Goal: Information Seeking & Learning: Check status

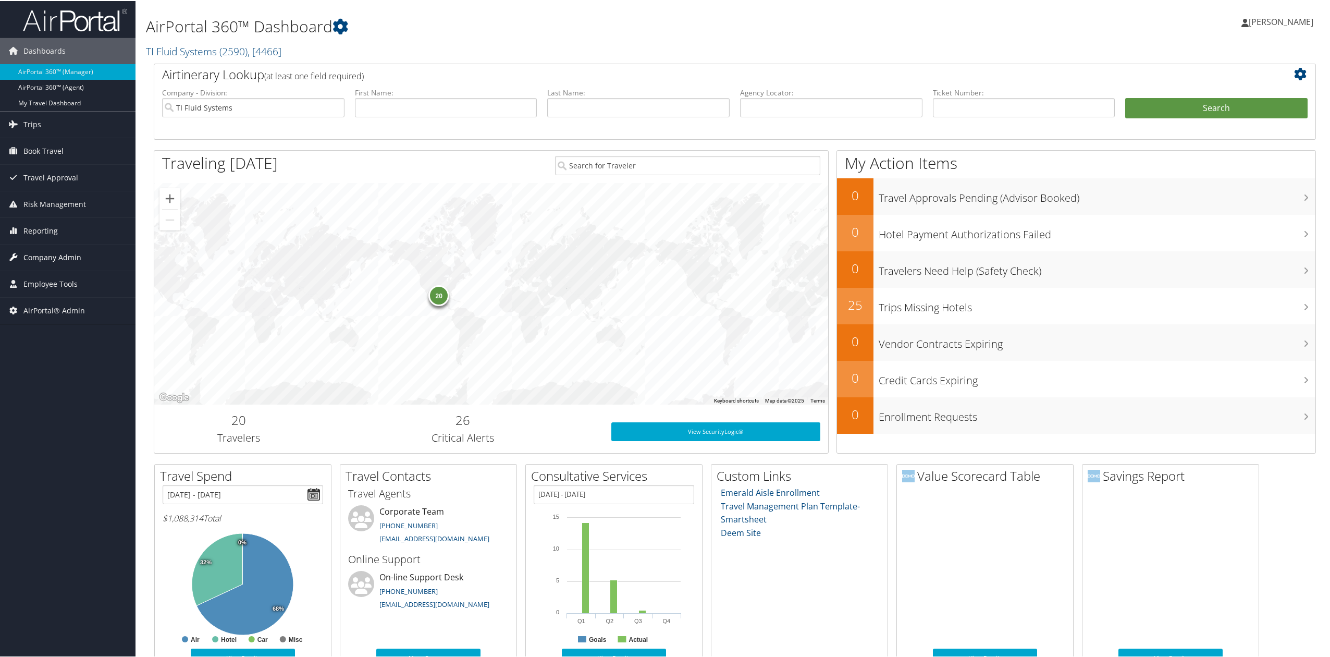
click at [84, 261] on link "Company Admin" at bounding box center [67, 256] width 135 height 26
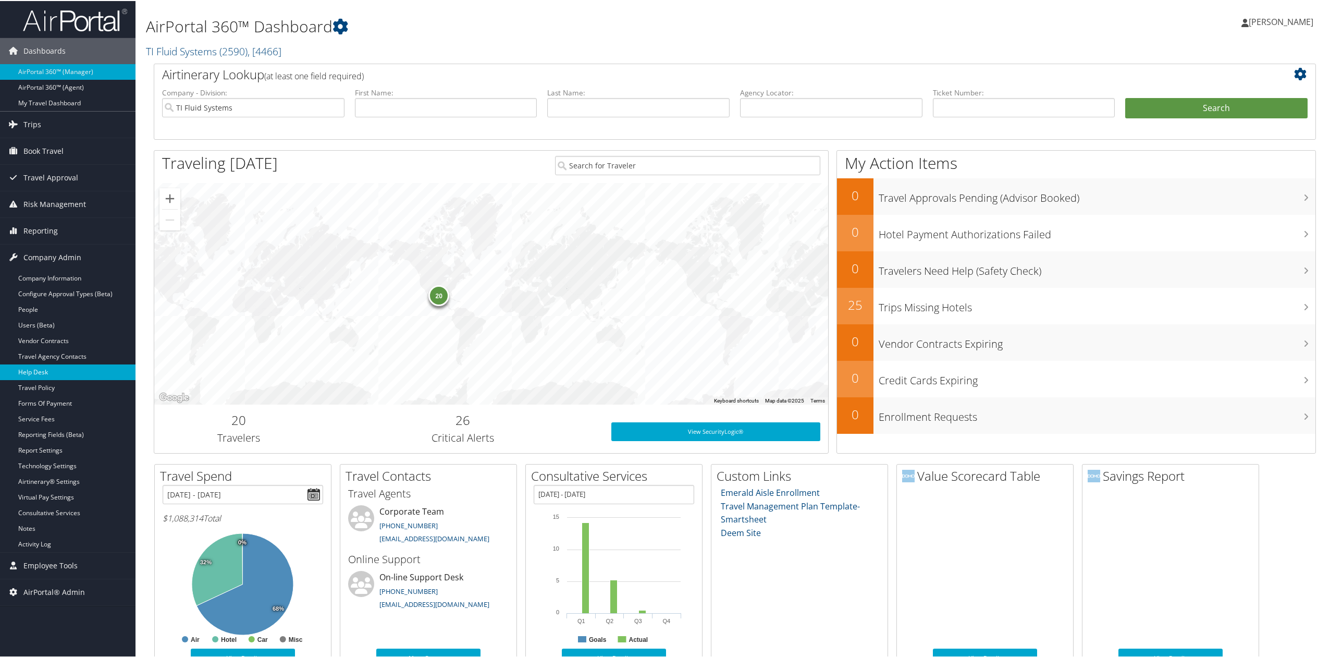
click at [68, 374] on link "Help Desk" at bounding box center [67, 371] width 135 height 16
click at [94, 18] on img at bounding box center [75, 19] width 104 height 24
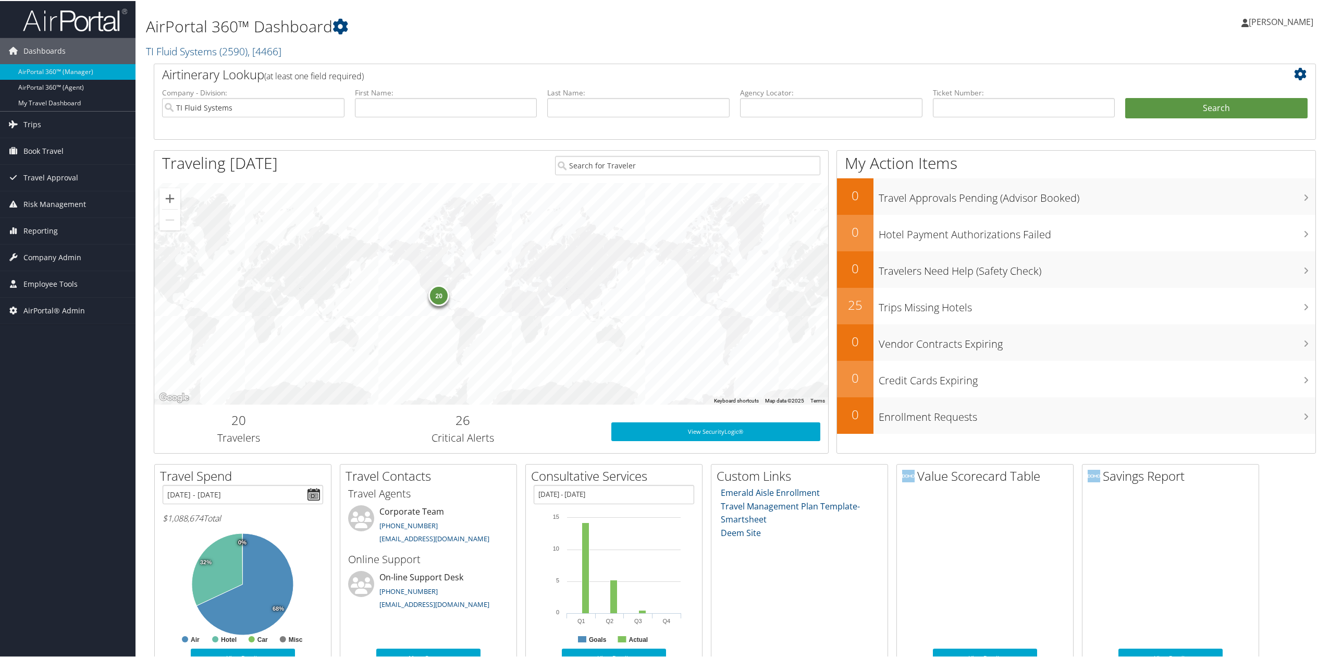
drag, startPoint x: 41, startPoint y: 395, endPoint x: 54, endPoint y: 386, distance: 16.5
click at [42, 395] on div "Dashboards AirPortal 360™ (Manager) AirPortal 360™ (Agent) My Travel Dashboard …" at bounding box center [667, 448] width 1334 height 896
drag, startPoint x: 188, startPoint y: 42, endPoint x: 189, endPoint y: 50, distance: 7.9
click at [189, 43] on h2 "TI Fluid Systems ( 2590 ) , [ 4466 ]" at bounding box center [538, 50] width 785 height 18
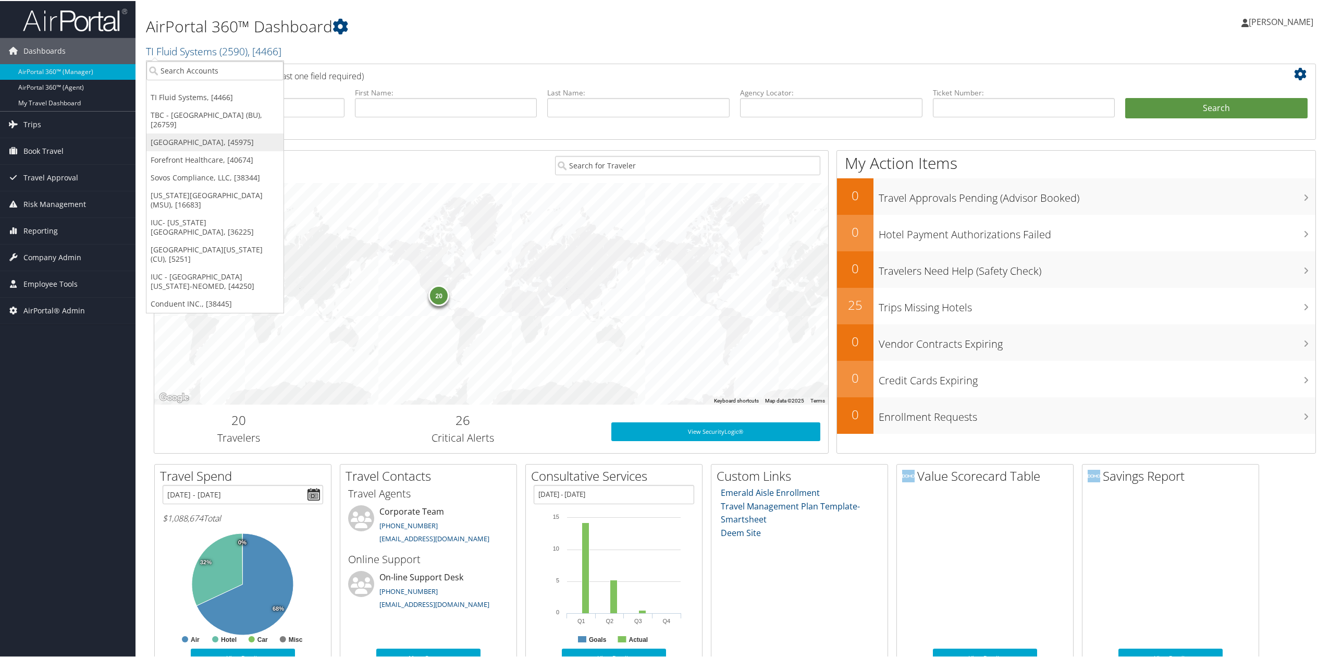
click at [183, 139] on link "Temple University, [45975]" at bounding box center [214, 141] width 137 height 18
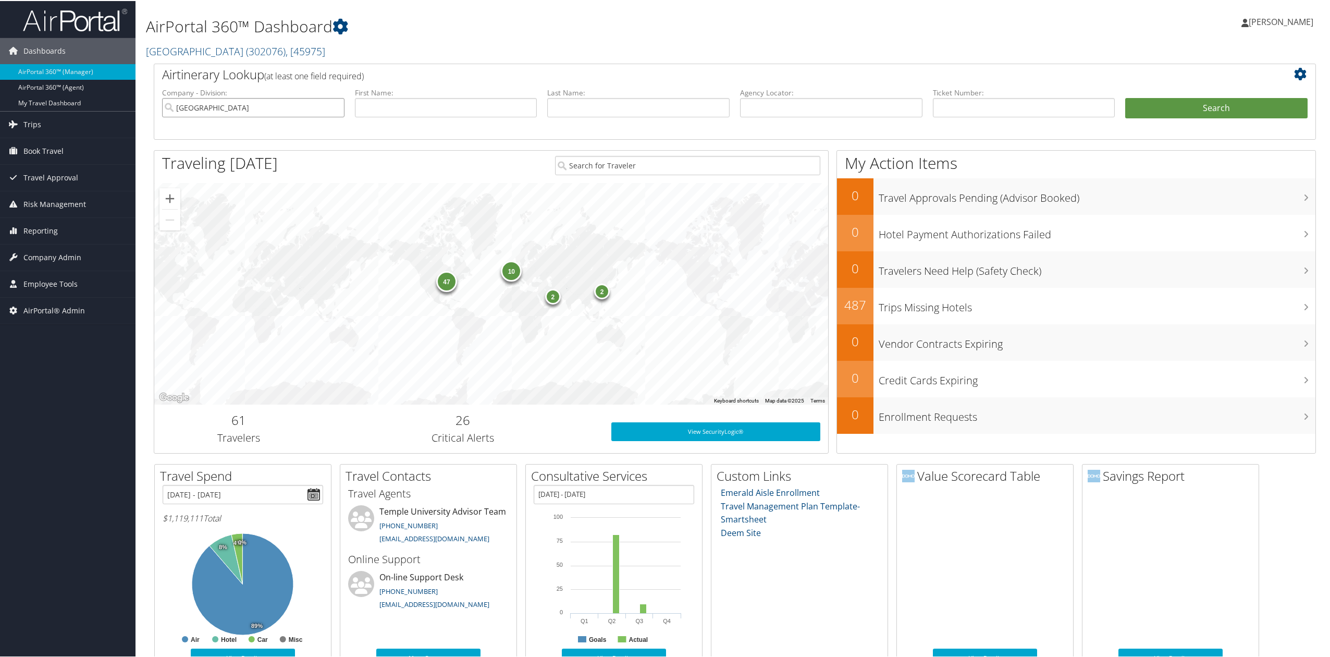
click at [315, 109] on input "[GEOGRAPHIC_DATA]" at bounding box center [253, 106] width 182 height 19
click at [885, 100] on input "text" at bounding box center [831, 106] width 182 height 19
click at [969, 107] on input "text" at bounding box center [1024, 106] width 182 height 19
type input "2794475506793"
click at [1151, 101] on button "Search" at bounding box center [1216, 107] width 182 height 21
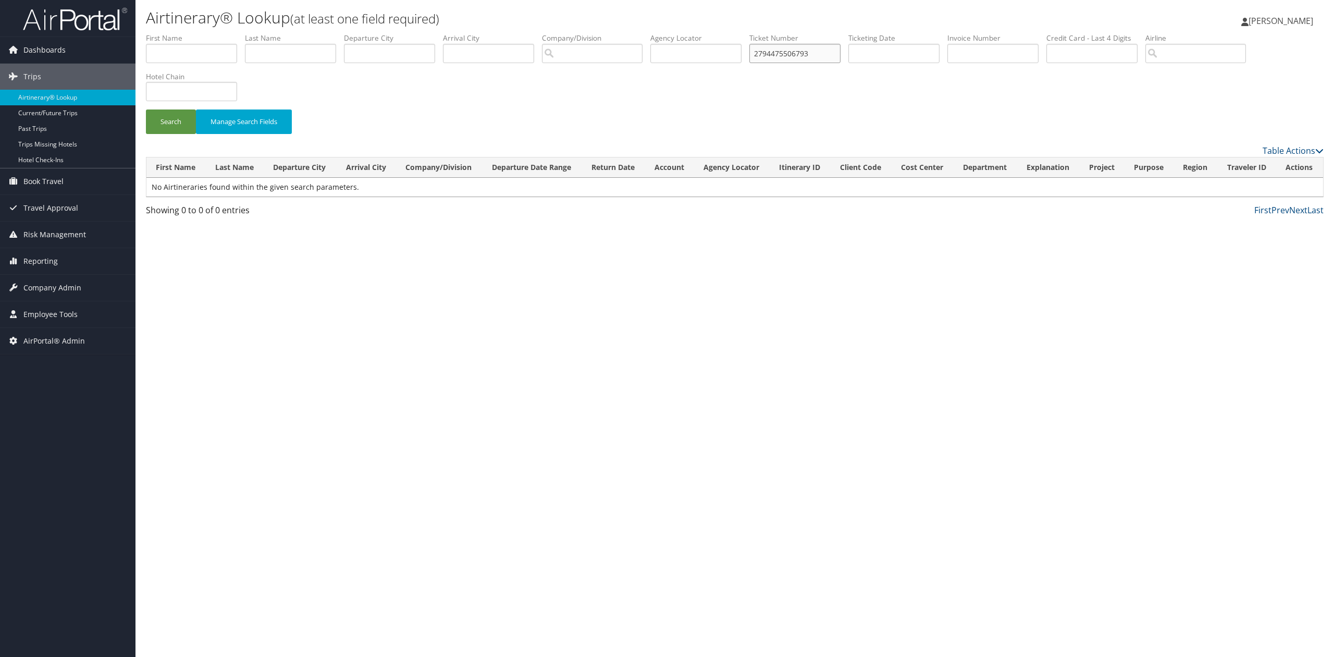
click at [783, 53] on input "2794475506793" at bounding box center [794, 53] width 91 height 19
click at [57, 265] on link "Reporting" at bounding box center [67, 261] width 135 height 26
click at [728, 48] on input "text" at bounding box center [695, 53] width 91 height 19
drag, startPoint x: 780, startPoint y: 54, endPoint x: 738, endPoint y: 57, distance: 41.8
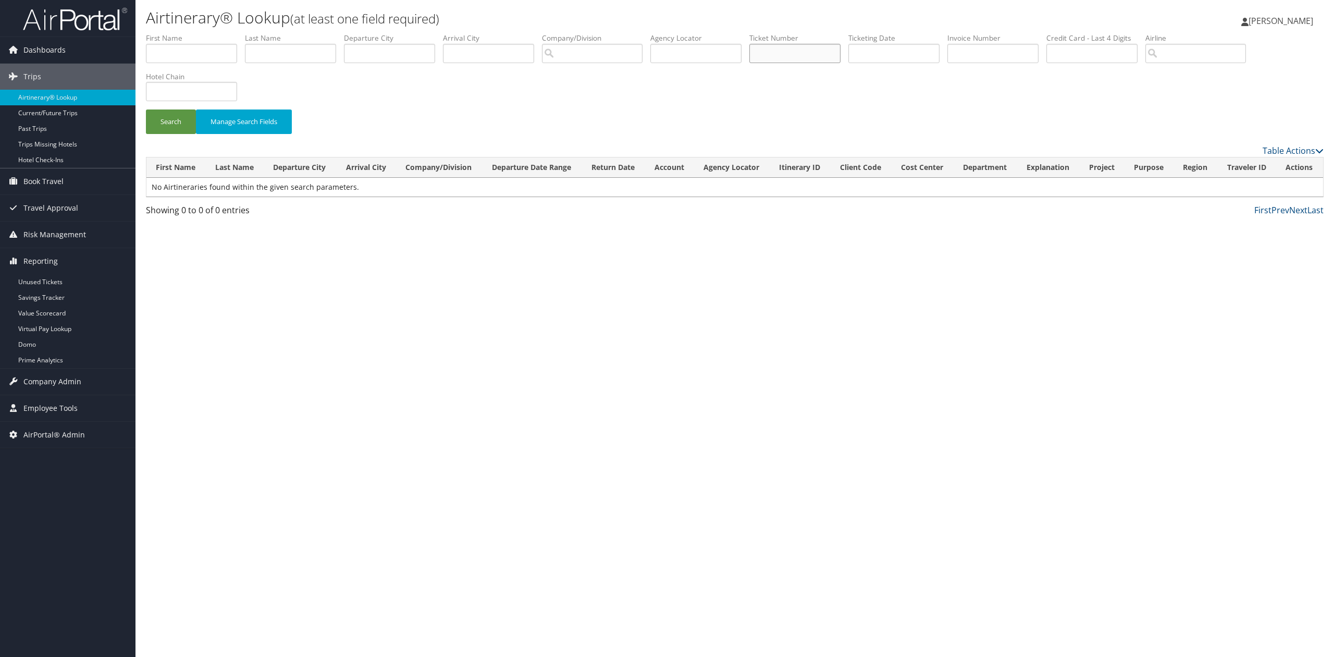
click at [780, 53] on input "text" at bounding box center [794, 53] width 91 height 19
click at [703, 57] on input "text" at bounding box center [695, 53] width 91 height 19
click at [188, 126] on button "Search" at bounding box center [171, 121] width 50 height 24
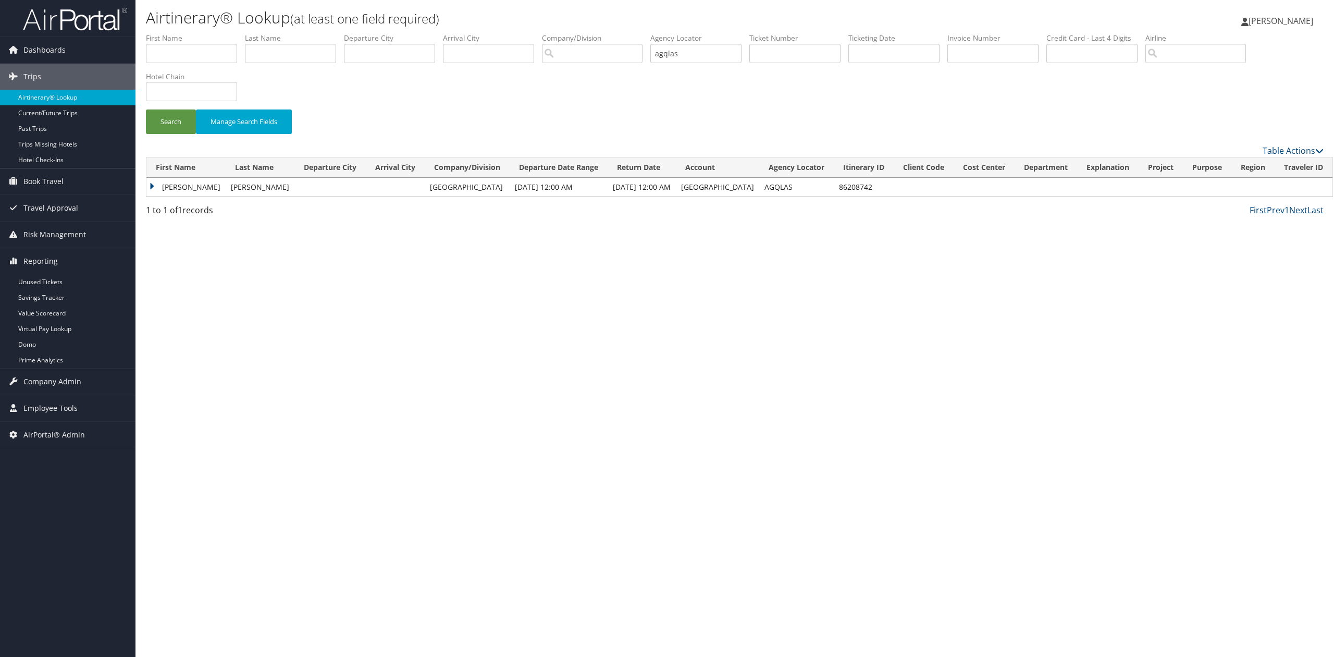
click at [152, 190] on td "Jamie" at bounding box center [185, 187] width 79 height 19
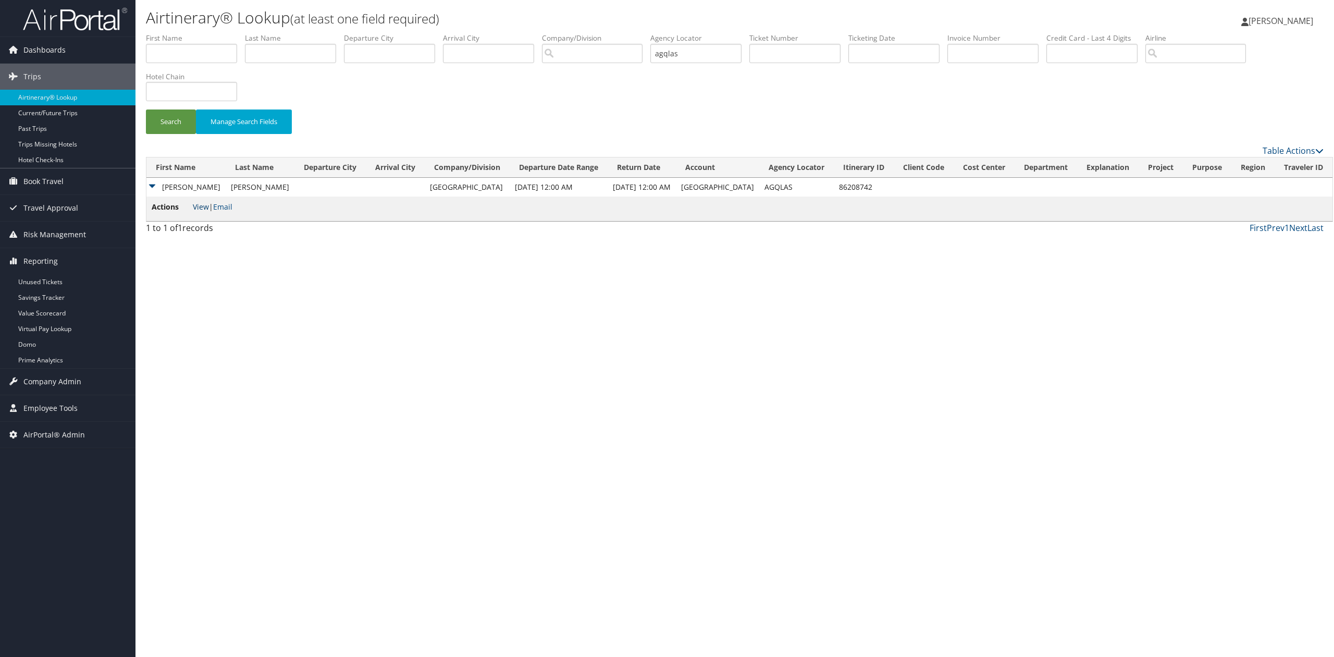
click at [198, 205] on link "View" at bounding box center [201, 207] width 16 height 10
drag, startPoint x: 668, startPoint y: 49, endPoint x: 585, endPoint y: 45, distance: 83.0
click at [603, 33] on ul "First Name Last Name Departure City Arrival City Company/Division Airport/City …" at bounding box center [735, 33] width 1178 height 0
drag, startPoint x: 707, startPoint y: 55, endPoint x: 603, endPoint y: 58, distance: 104.3
click at [603, 33] on ul "First Name Last Name Departure City Arrival City Company/Division Airport/City …" at bounding box center [735, 33] width 1178 height 0
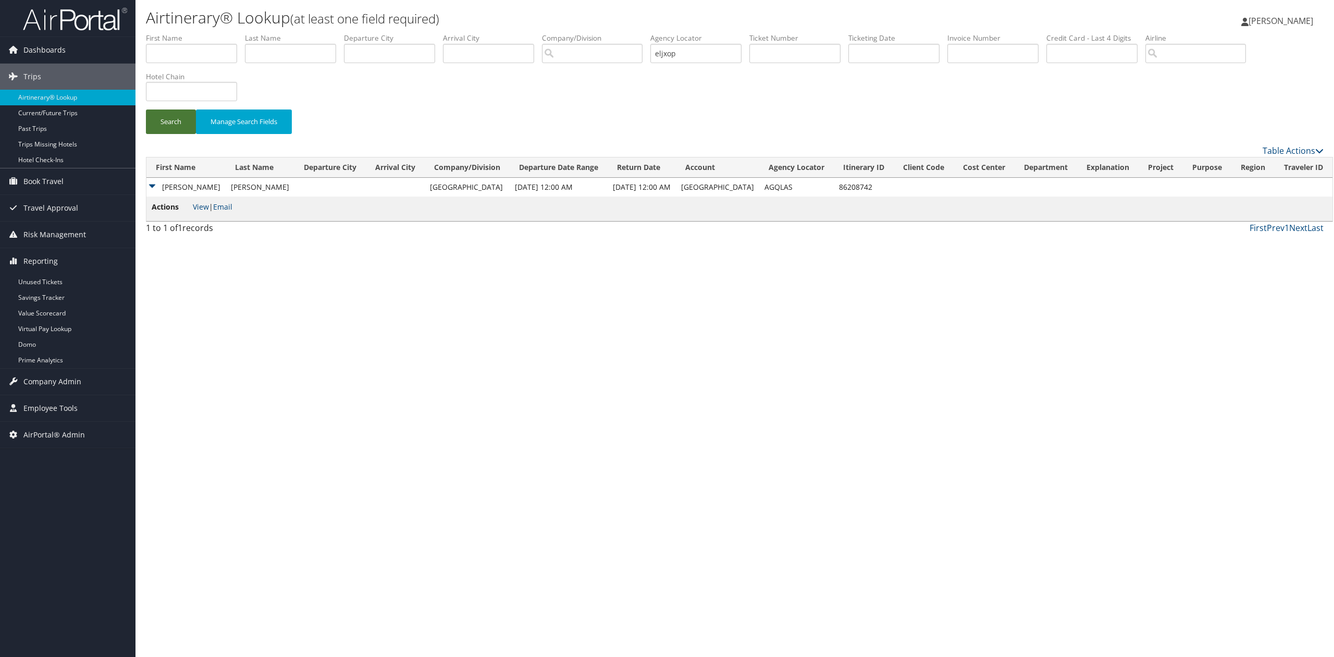
click at [180, 117] on button "Search" at bounding box center [171, 121] width 50 height 24
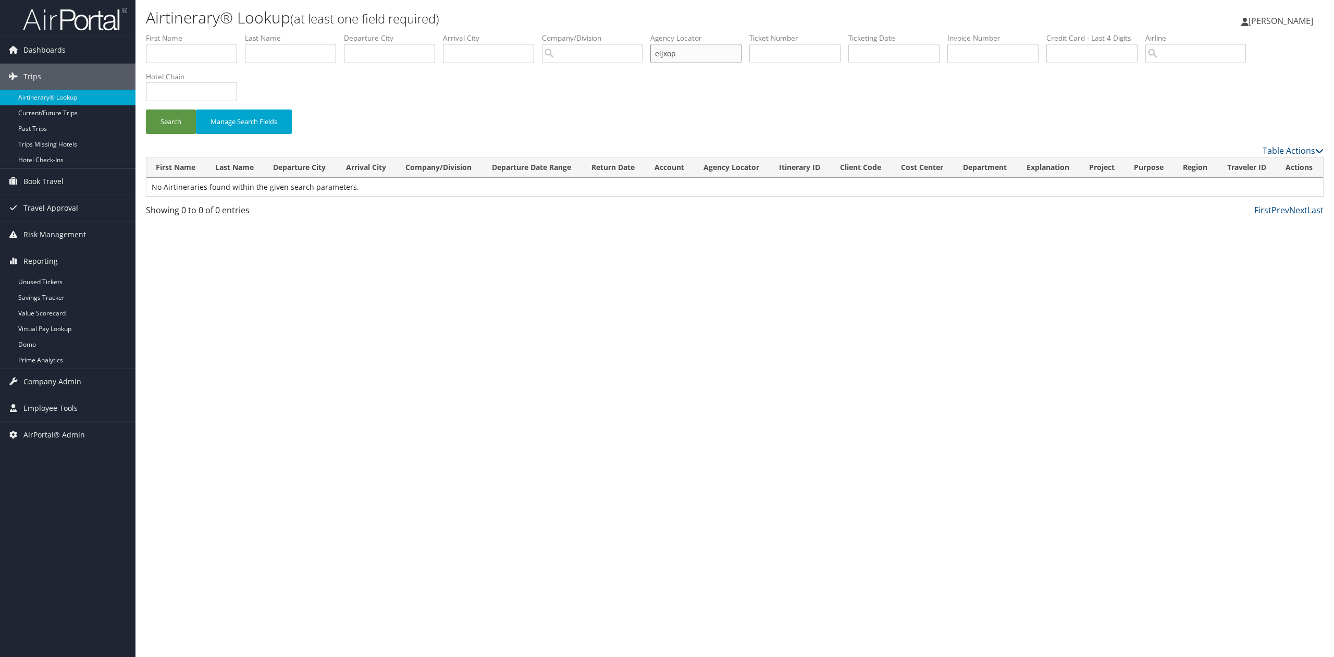
drag, startPoint x: 699, startPoint y: 52, endPoint x: 607, endPoint y: 46, distance: 91.9
click at [621, 33] on ul "First Name Last Name Departure City Arrival City Company/Division Airport/City …" at bounding box center [735, 33] width 1178 height 0
click at [720, 51] on input "eljxop" at bounding box center [695, 53] width 91 height 19
drag, startPoint x: 665, startPoint y: 49, endPoint x: 592, endPoint y: 47, distance: 73.0
click at [598, 33] on ul "First Name Last Name Departure City Arrival City Company/Division Airport/City …" at bounding box center [735, 33] width 1178 height 0
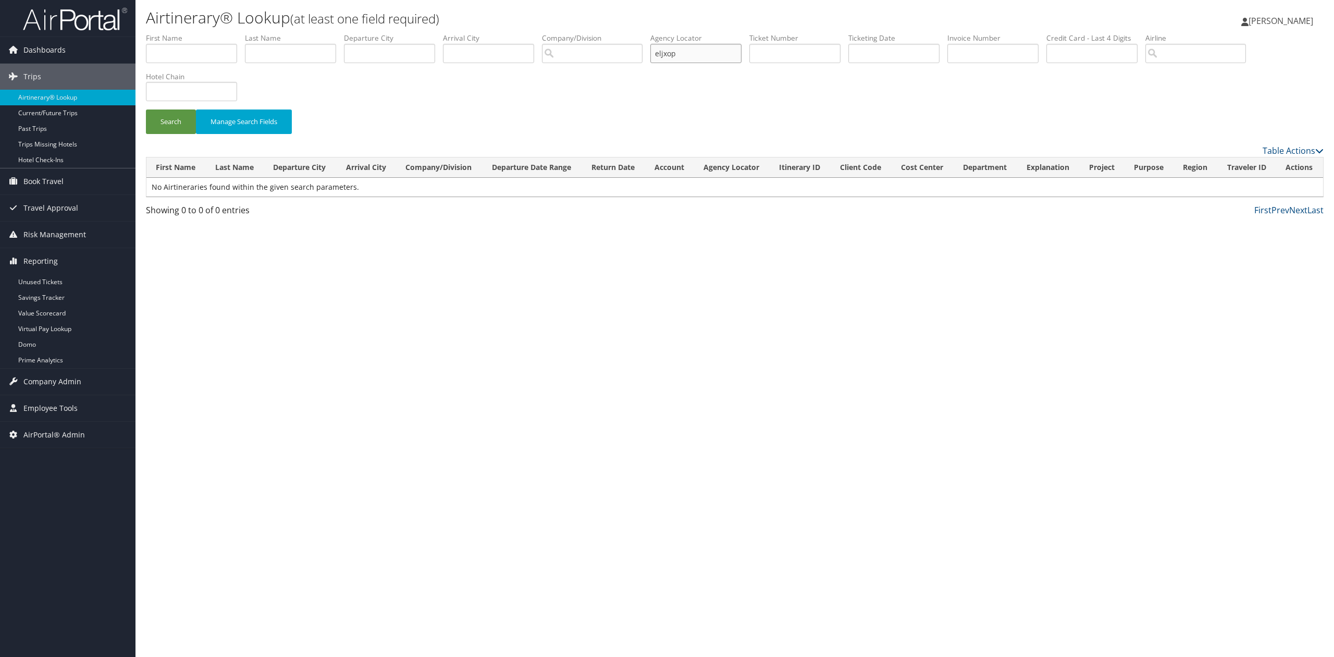
paste input "EJLXOP"
type input "EJLXOP"
click at [183, 109] on button "Search" at bounding box center [171, 121] width 50 height 24
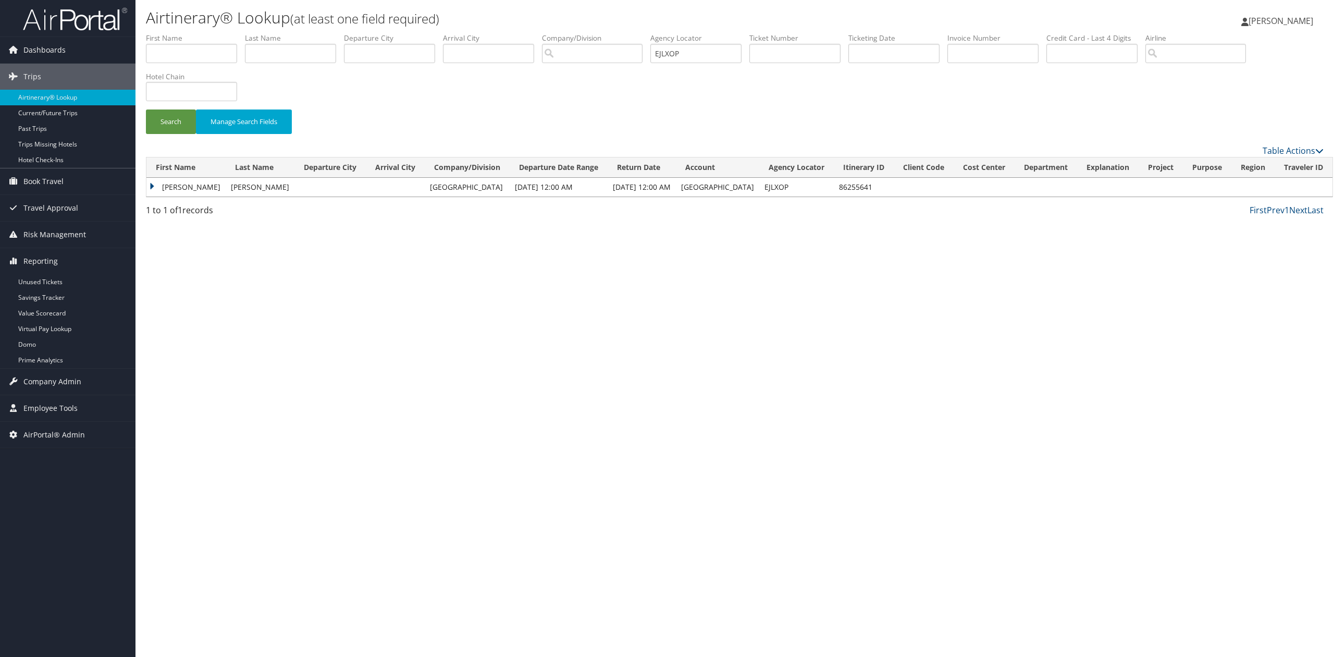
click at [154, 186] on td "Jamie" at bounding box center [185, 187] width 79 height 19
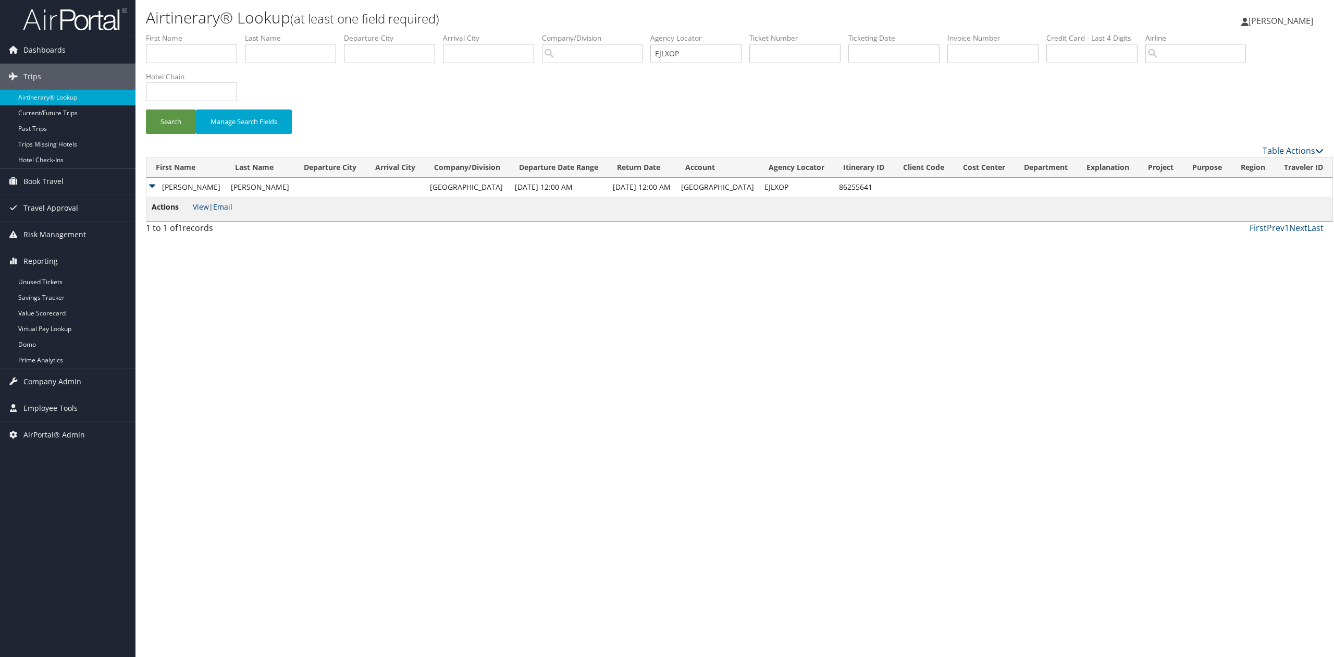
click at [210, 208] on span "View | Email" at bounding box center [213, 207] width 40 height 10
click at [205, 207] on link "View" at bounding box center [201, 207] width 16 height 10
drag, startPoint x: 576, startPoint y: 358, endPoint x: 512, endPoint y: 270, distance: 108.8
click at [576, 358] on div "Airtinerary® Lookup (at least one field required) Tiffany Soja Tiffany Soja My …" at bounding box center [734, 328] width 1199 height 657
drag, startPoint x: 703, startPoint y: 58, endPoint x: 619, endPoint y: 57, distance: 83.4
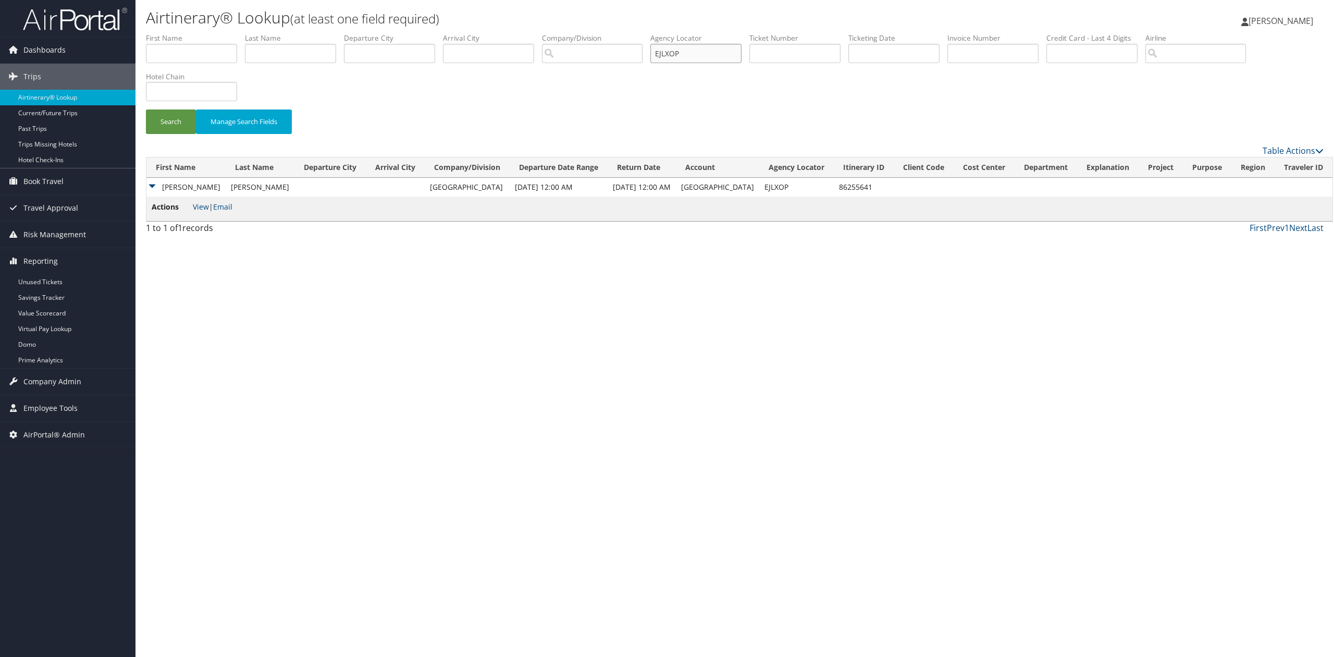
click at [619, 33] on ul "First Name Last Name Departure City Arrival City Company/Division Airport/City …" at bounding box center [735, 33] width 1178 height 0
paste input "text"
drag, startPoint x: 644, startPoint y: 54, endPoint x: 678, endPoint y: 54, distance: 33.9
click at [643, 54] on input "search" at bounding box center [592, 53] width 101 height 19
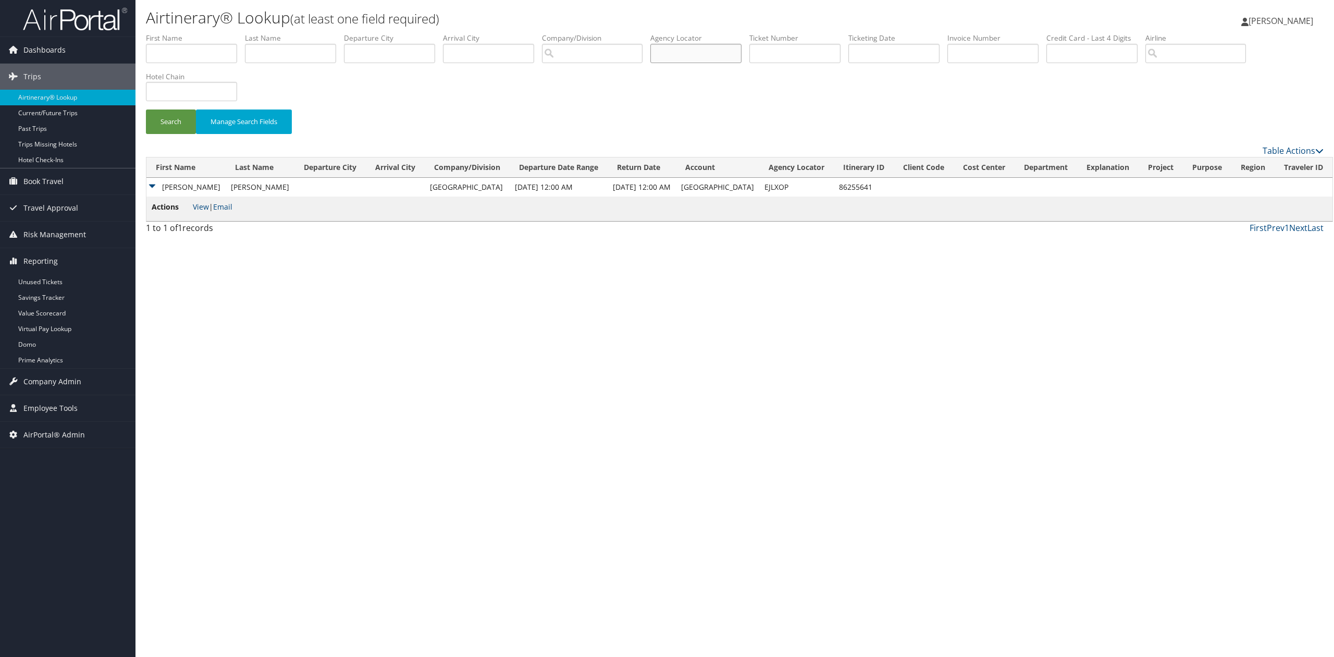
click at [680, 54] on input "text" at bounding box center [695, 53] width 91 height 19
paste input "AGQLAS"
type input "AGQLAS"
click at [159, 127] on button "Search" at bounding box center [171, 121] width 50 height 24
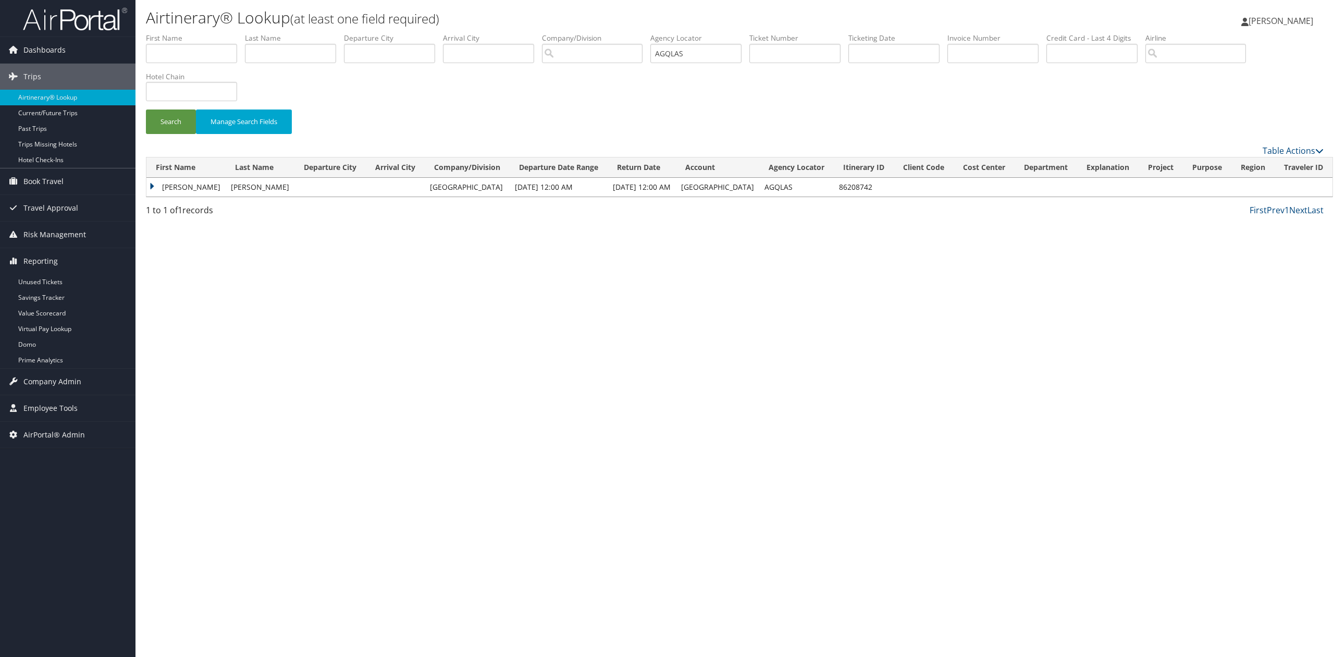
click at [149, 190] on td "Jamie" at bounding box center [185, 187] width 79 height 19
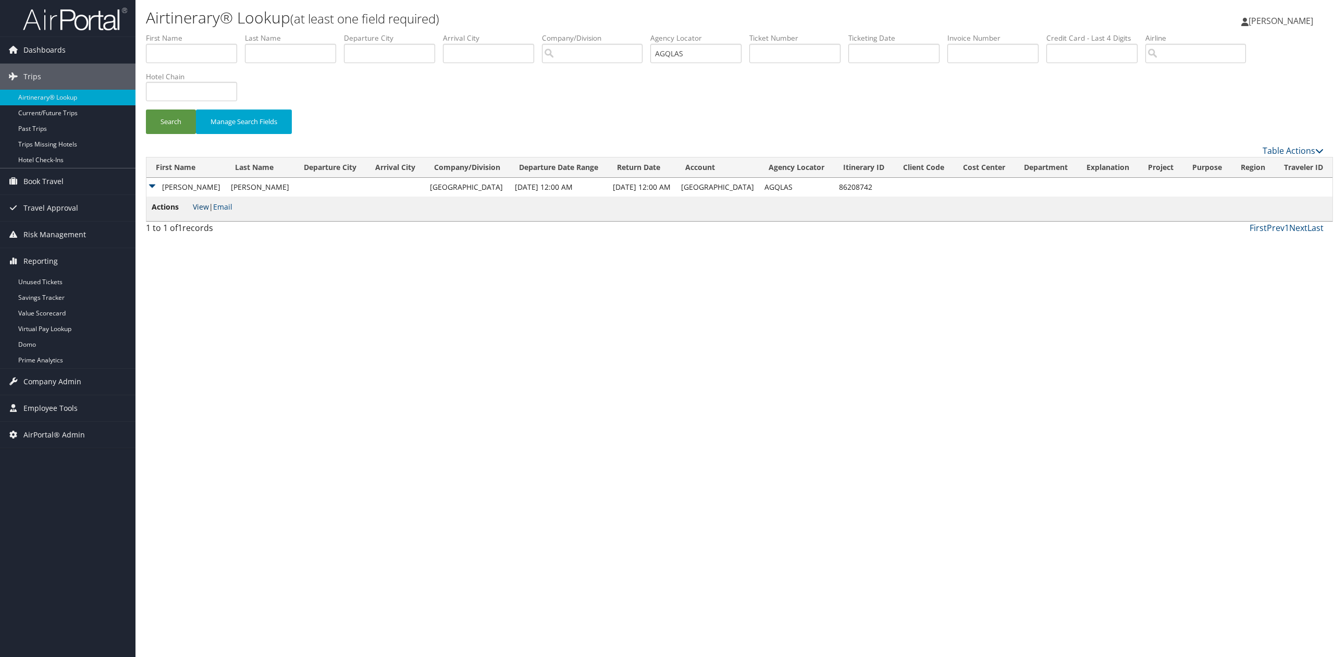
click at [207, 207] on link "View" at bounding box center [201, 207] width 16 height 10
drag, startPoint x: 72, startPoint y: 21, endPoint x: 100, endPoint y: 33, distance: 30.8
click at [72, 21] on img at bounding box center [75, 19] width 104 height 24
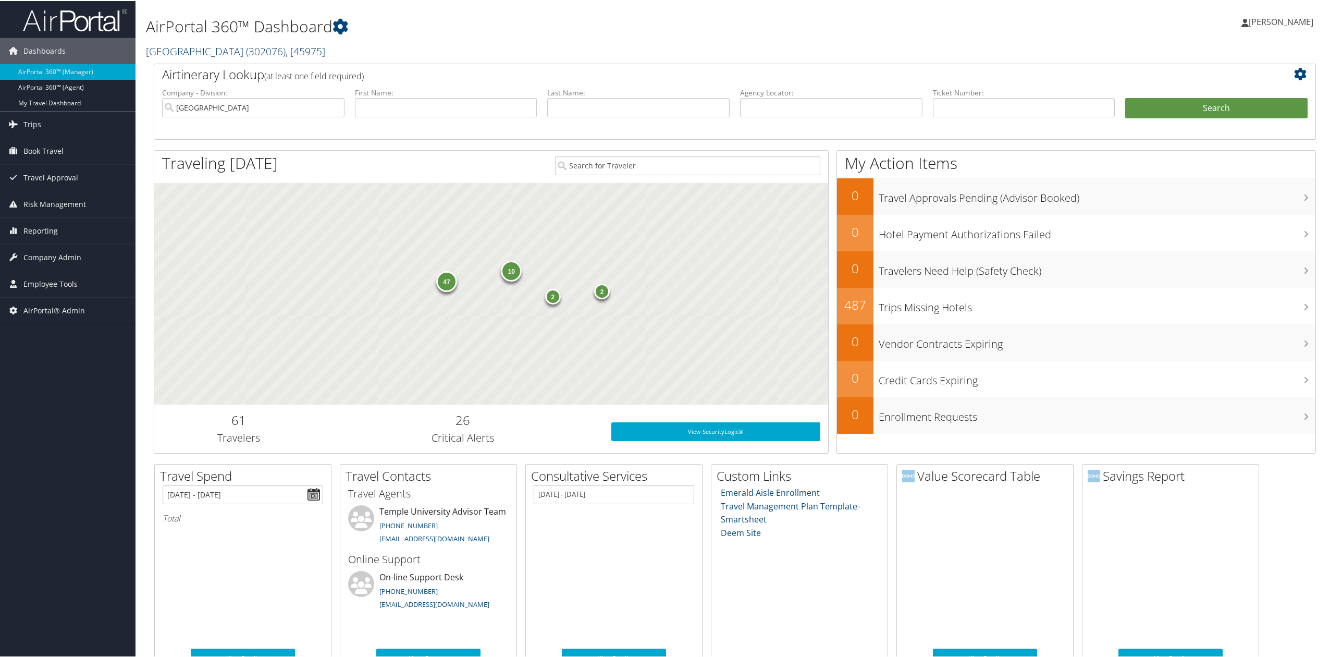
drag, startPoint x: 201, startPoint y: 57, endPoint x: 196, endPoint y: 51, distance: 7.5
click at [198, 54] on h2 "Temple University ( 302076 ) , [ 45975 ]" at bounding box center [538, 50] width 785 height 18
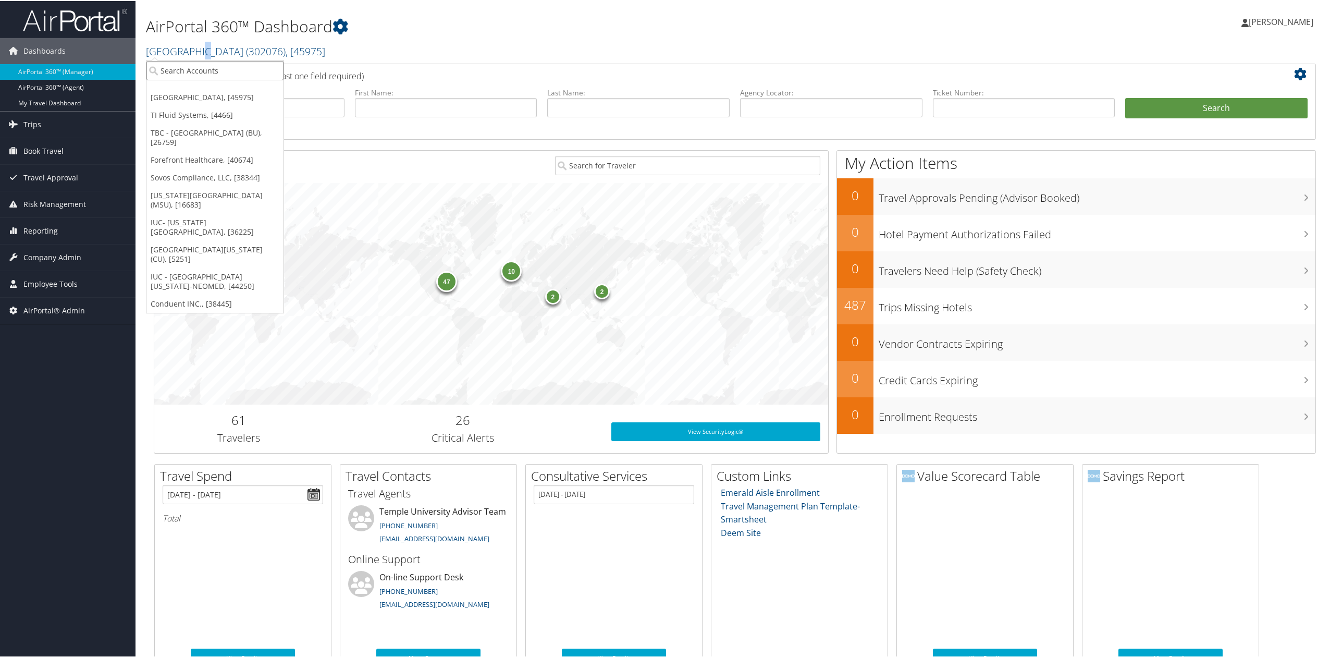
click at [183, 78] on input "search" at bounding box center [214, 69] width 137 height 19
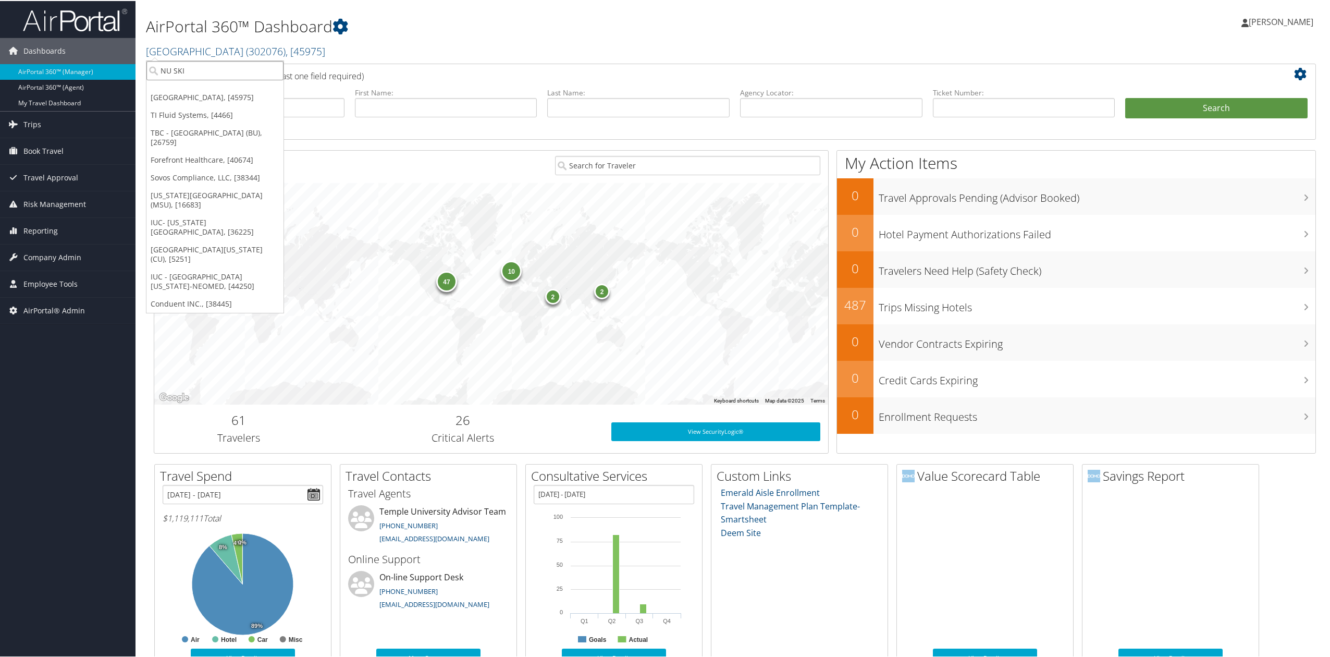
type input "NU SKIN"
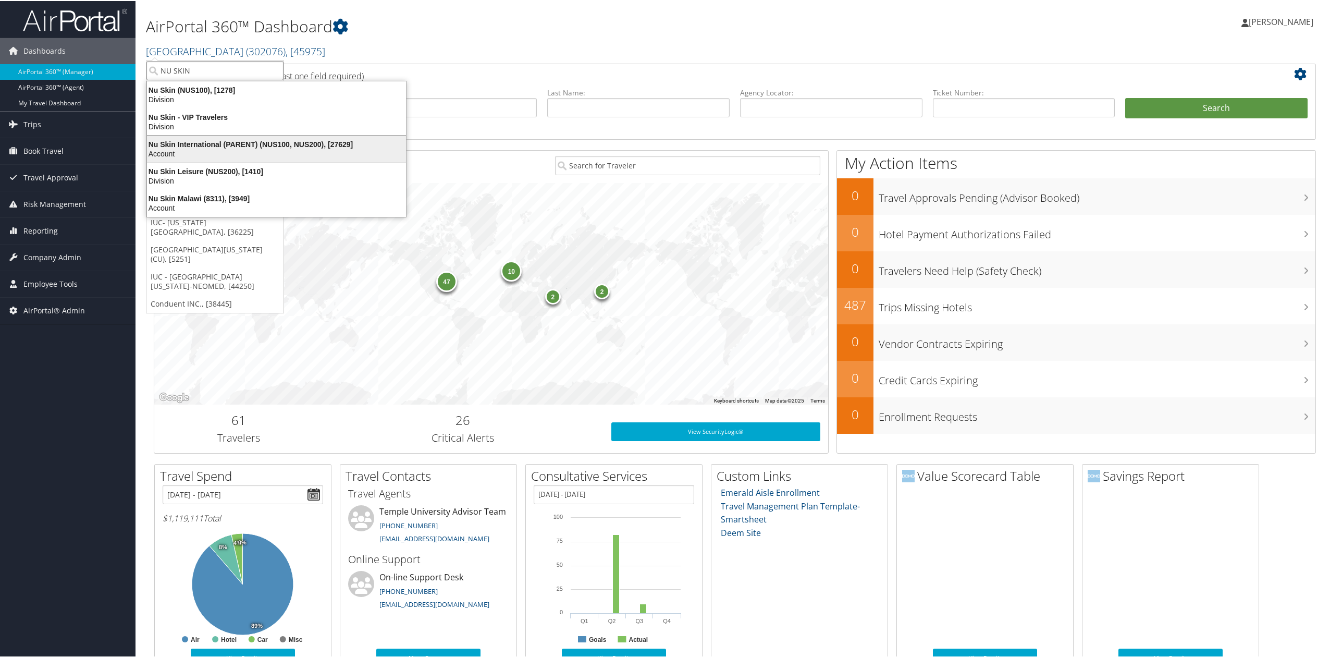
click at [215, 141] on div "Nu Skin International (PARENT) (NUS100, NUS200), [27629]" at bounding box center [277, 143] width 272 height 9
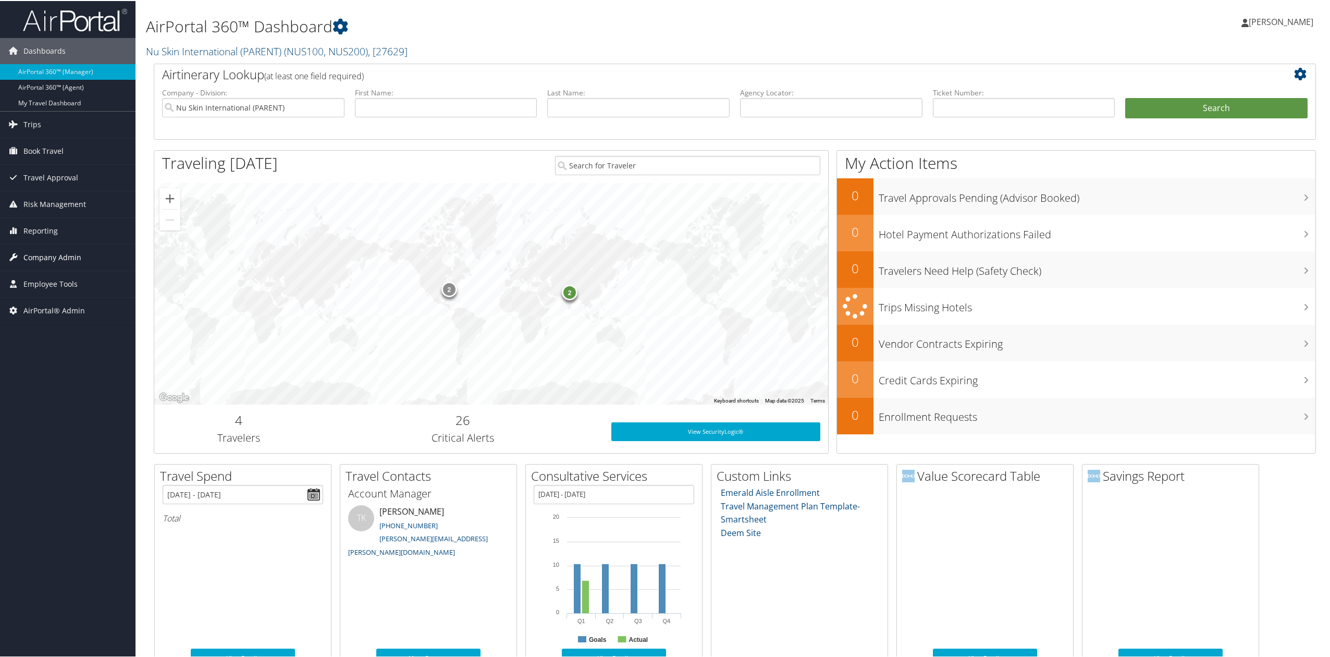
click at [76, 264] on span "Company Admin" at bounding box center [52, 256] width 58 height 26
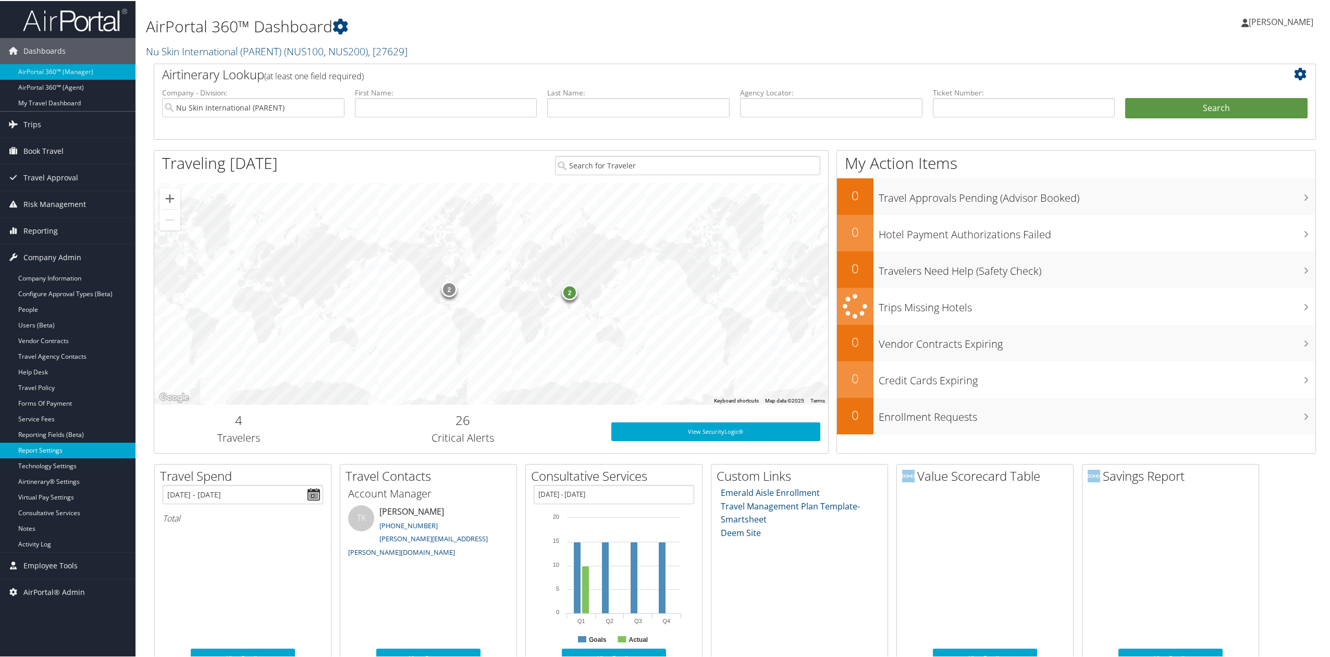
click at [67, 450] on link "Report Settings" at bounding box center [67, 449] width 135 height 16
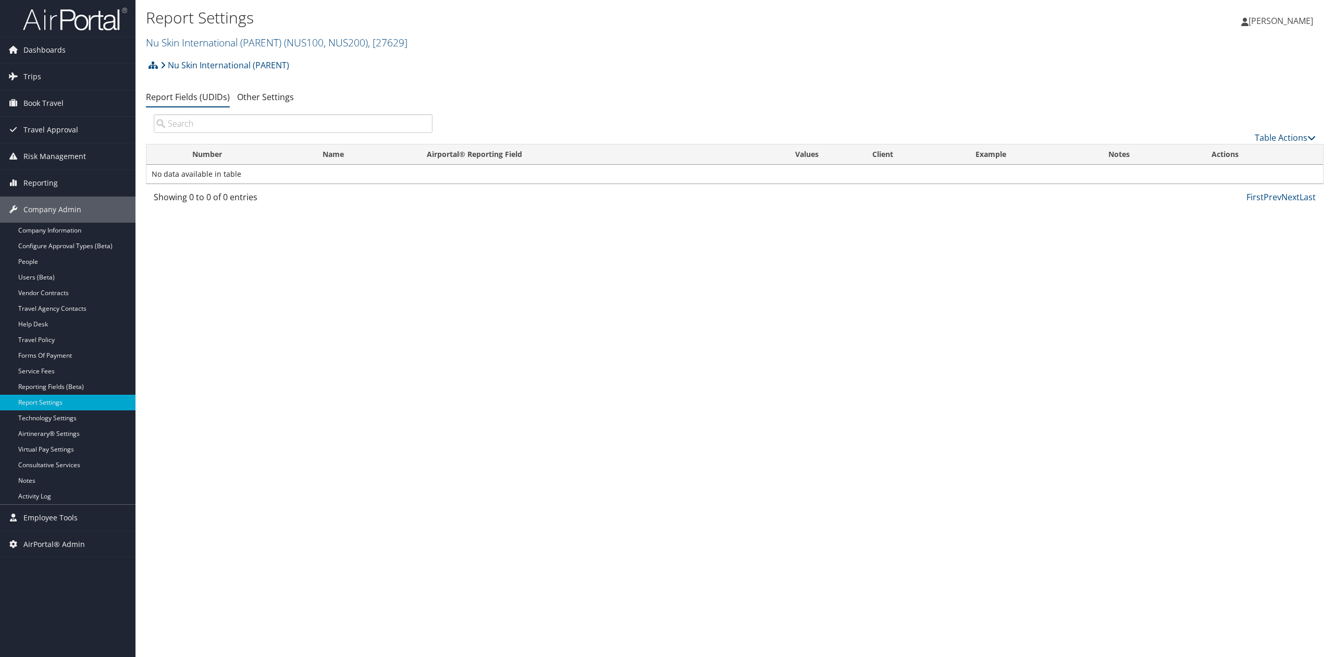
click at [306, 386] on div "Report Settings Nu Skin International (PARENT) ( NUS100, NUS200 ) , [ 27629 ] N…" at bounding box center [734, 328] width 1199 height 657
